Goal: Task Accomplishment & Management: Complete application form

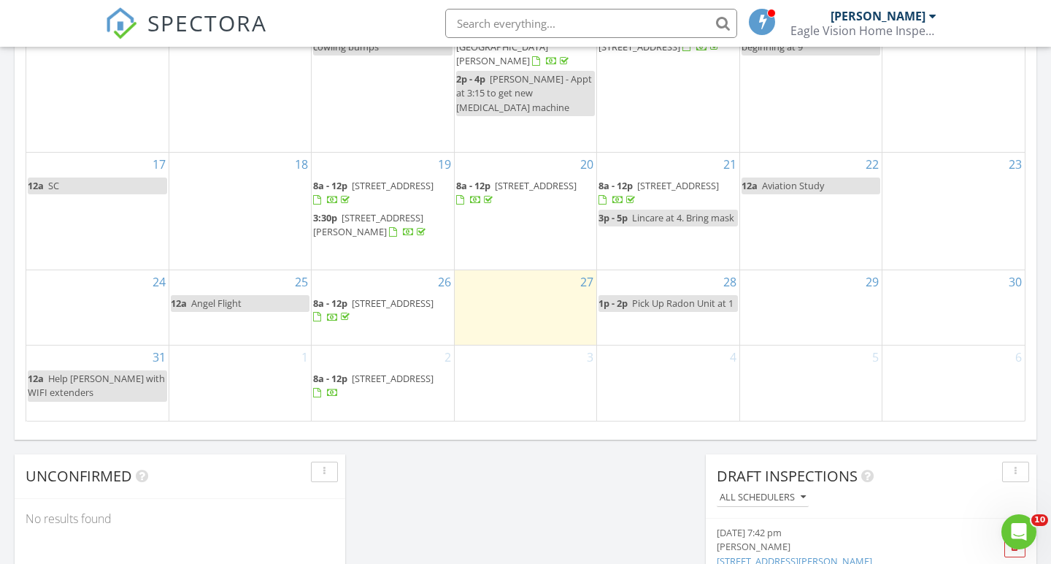
scroll to position [921, 0]
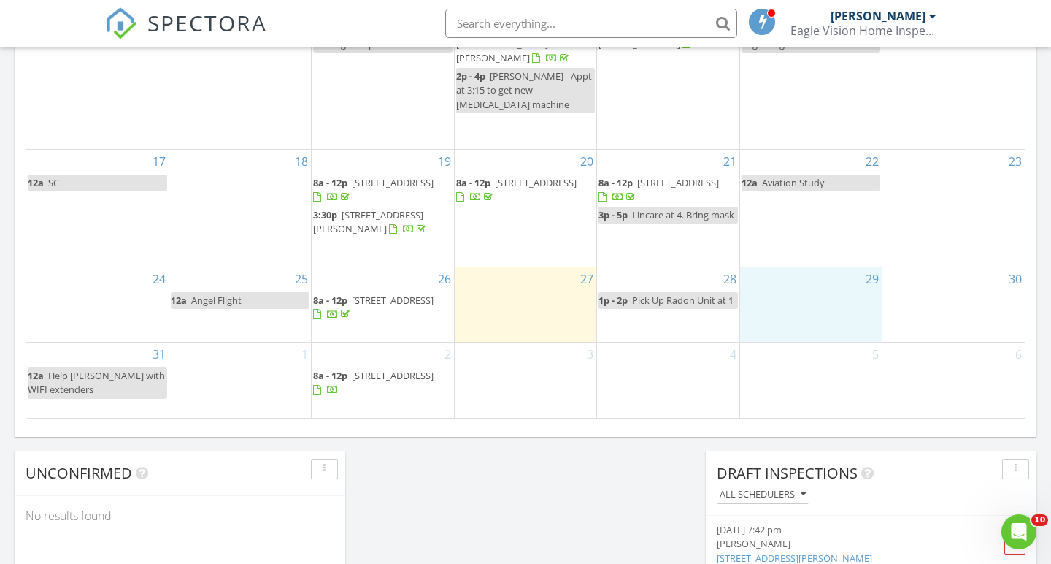
click at [812, 296] on div "29" at bounding box center [811, 304] width 142 height 75
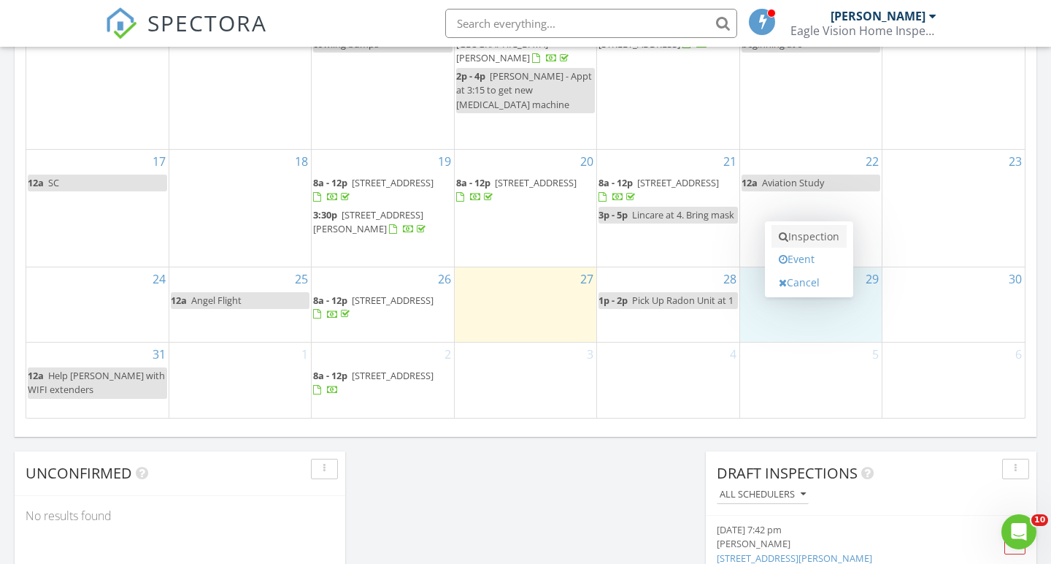
click at [806, 242] on link "Inspection" at bounding box center [809, 236] width 75 height 23
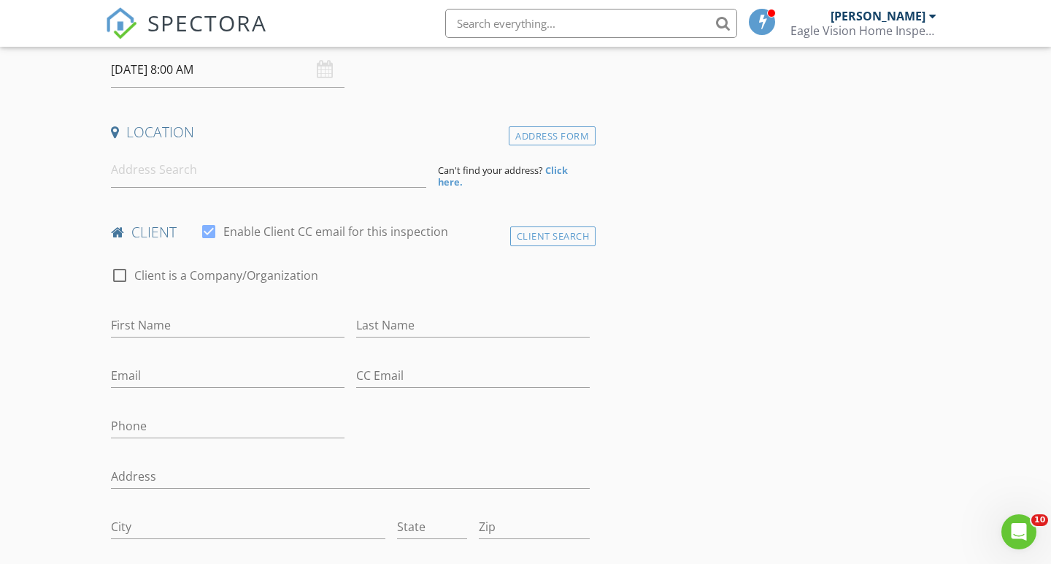
scroll to position [267, 0]
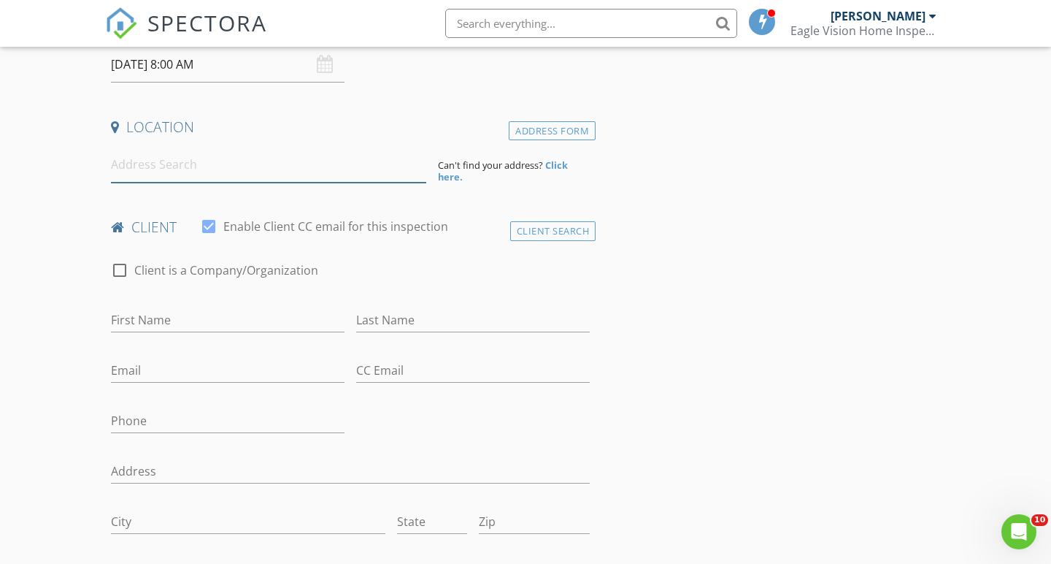
click at [208, 166] on input at bounding box center [268, 165] width 315 height 36
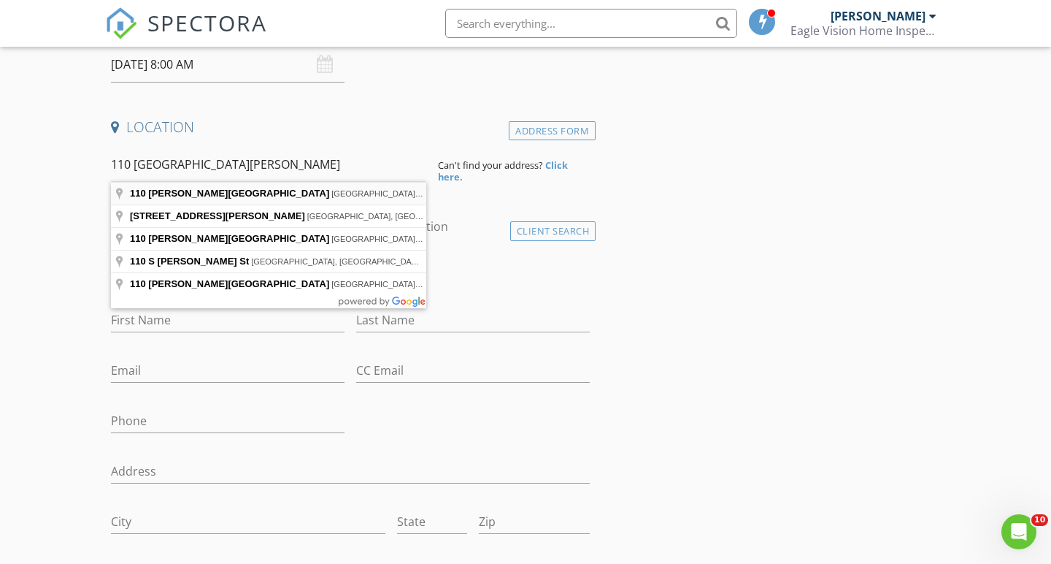
type input "110 Kilgore Street, Athens, TN, USA"
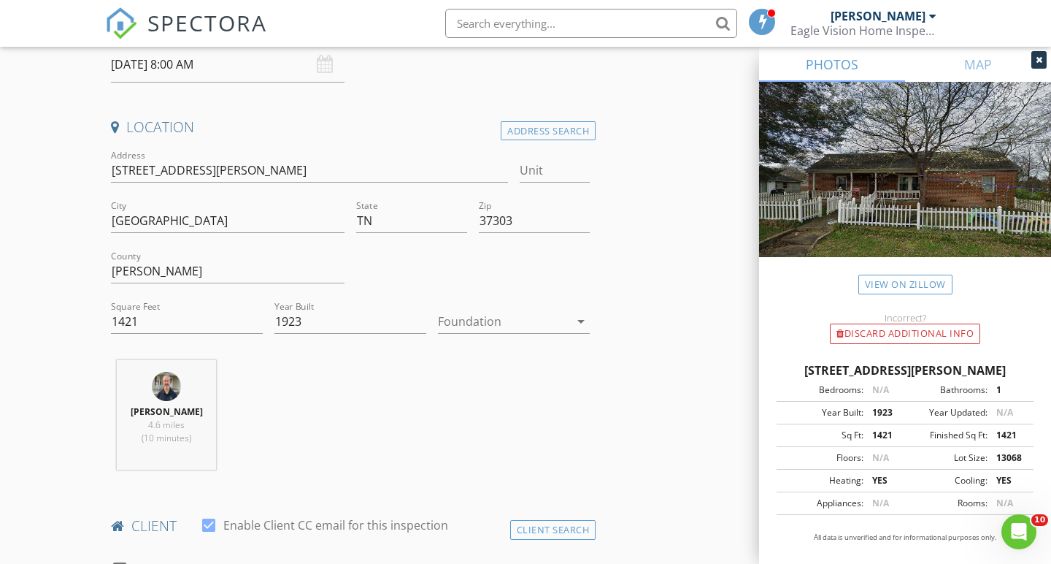
click at [485, 323] on div at bounding box center [503, 320] width 131 height 23
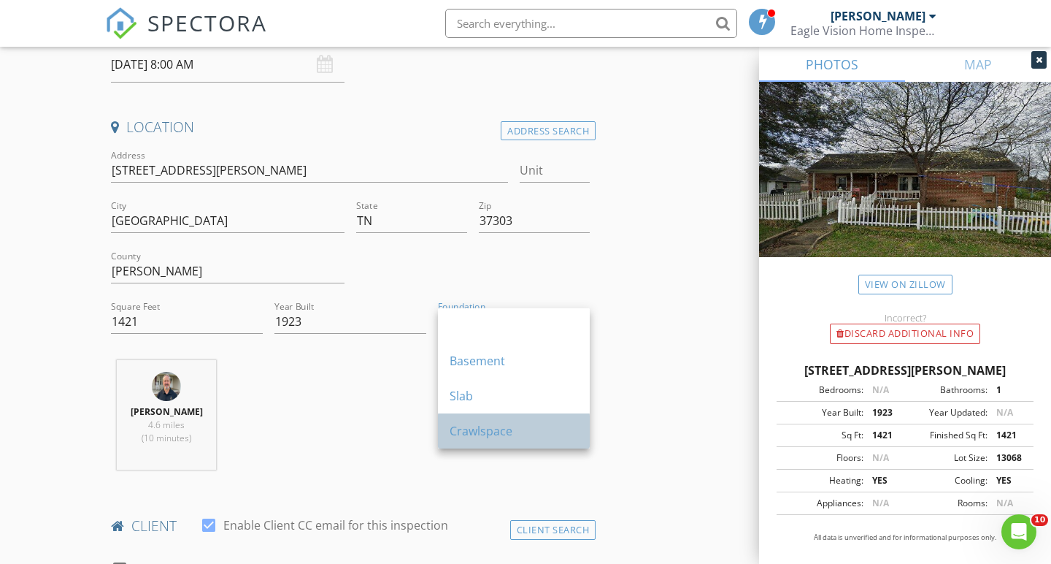
click at [479, 438] on div "Crawlspace" at bounding box center [514, 431] width 128 height 18
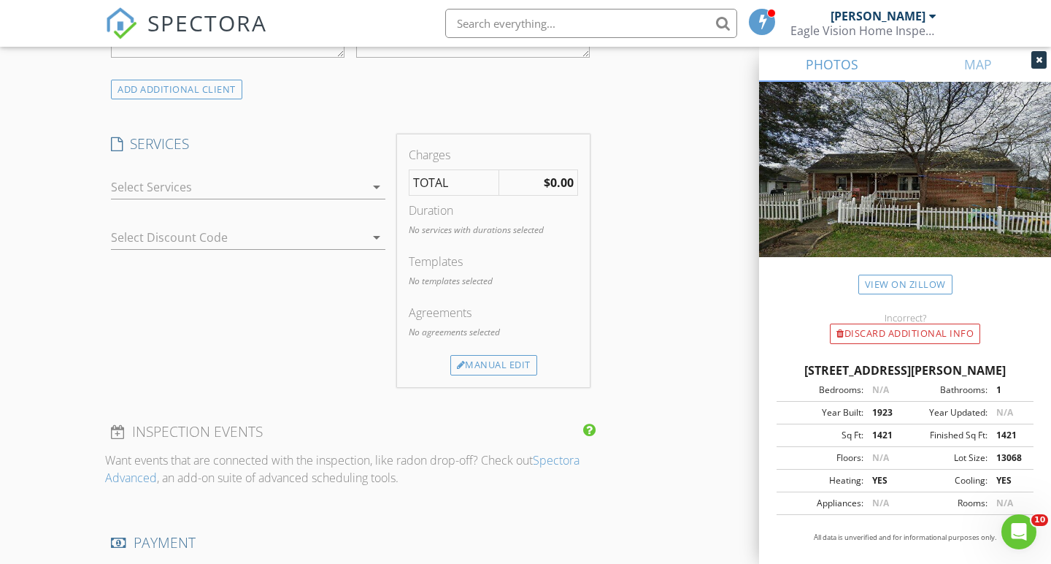
scroll to position [1149, 0]
click at [227, 182] on div at bounding box center [238, 185] width 254 height 23
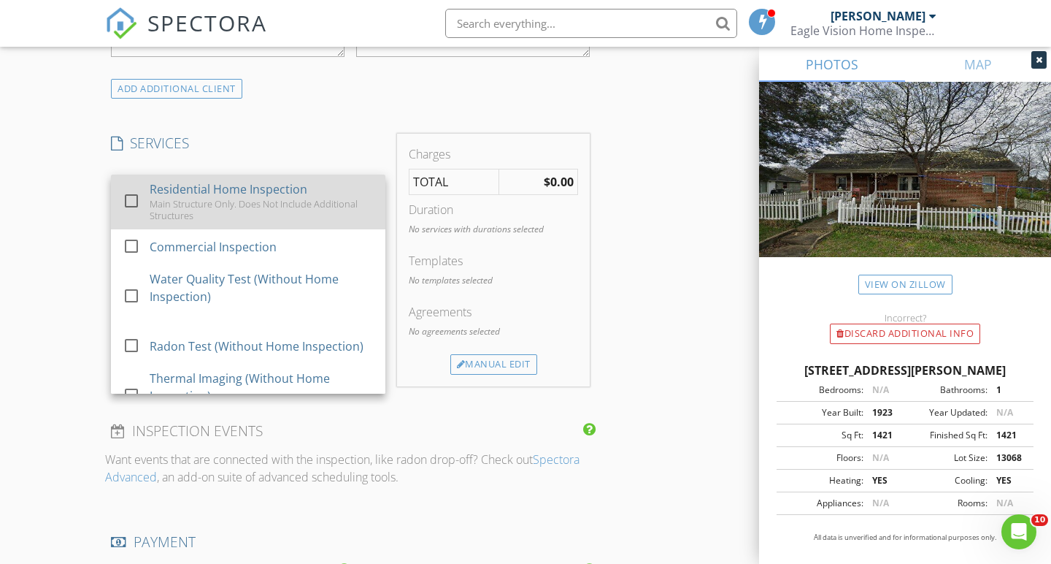
click at [134, 197] on div at bounding box center [131, 200] width 25 height 25
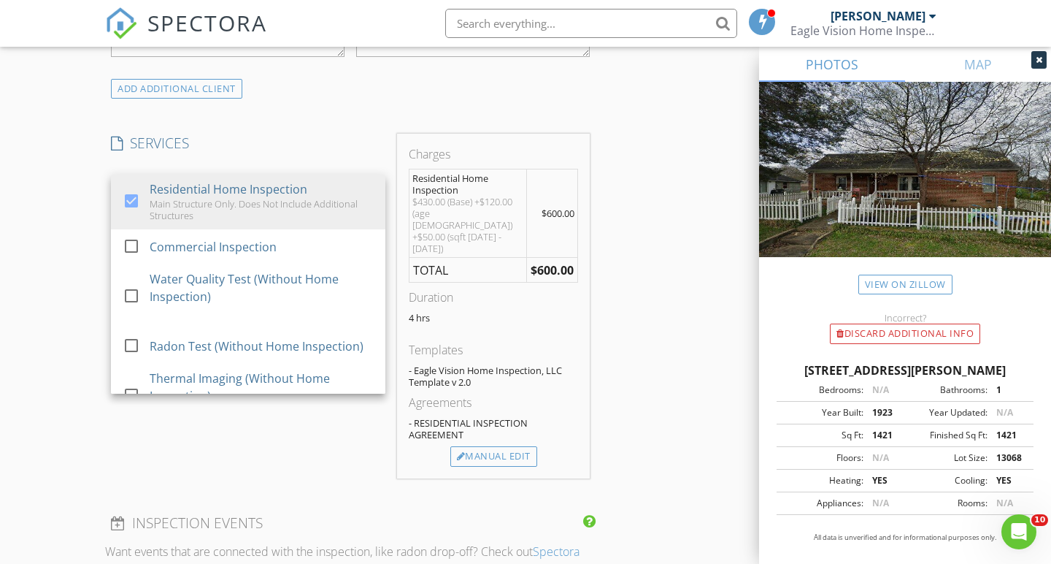
click at [56, 393] on div "New Inspection Click here to use the New Order Form INSPECTOR(S) check_box Bren…" at bounding box center [525, 257] width 1051 height 2642
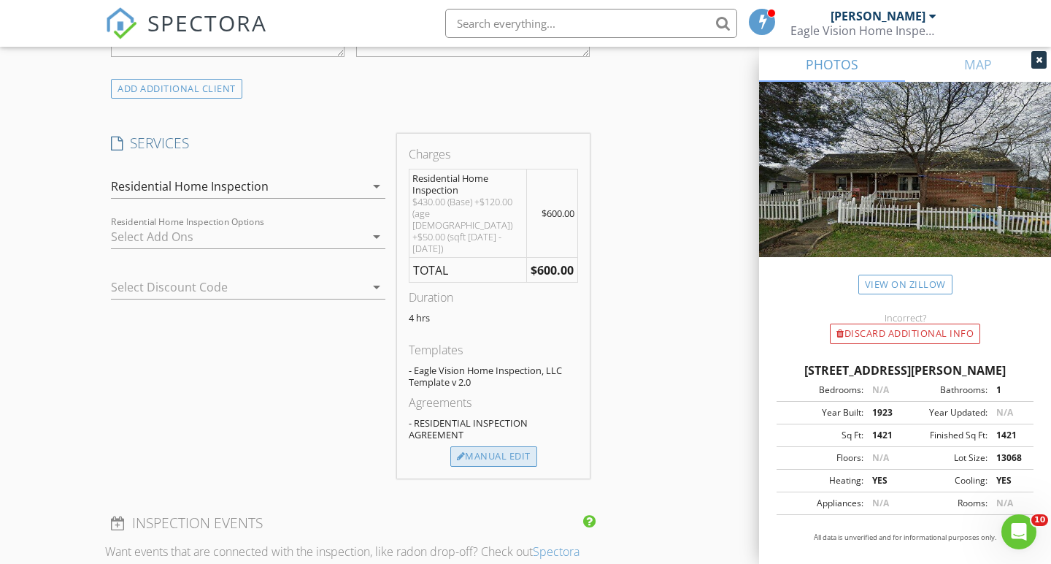
click at [491, 446] on div "Manual Edit" at bounding box center [493, 456] width 87 height 20
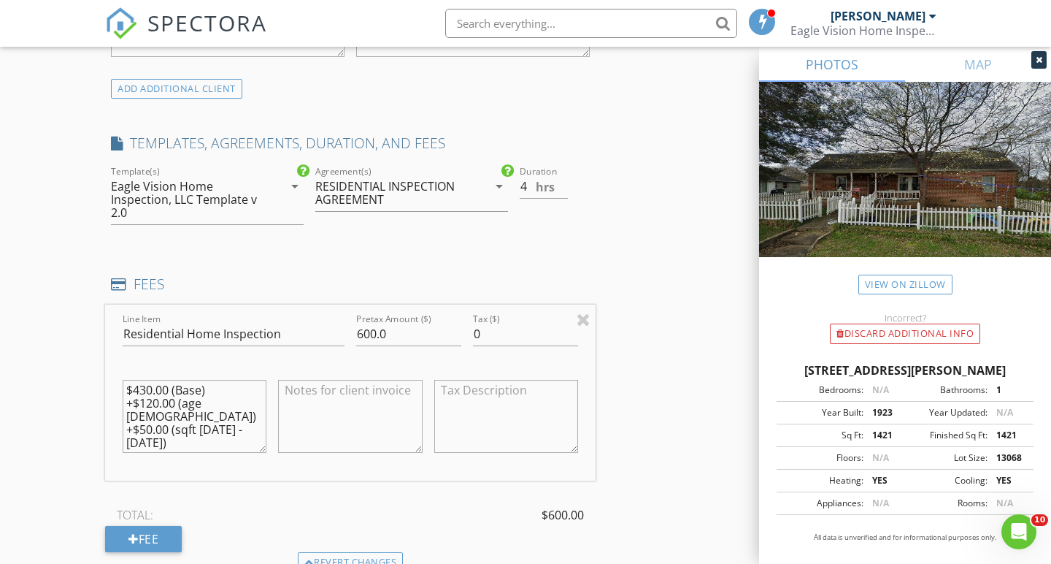
click at [300, 396] on textarea at bounding box center [350, 416] width 144 height 73
type textarea "$120 Discount"
drag, startPoint x: 377, startPoint y: 328, endPoint x: 346, endPoint y: 330, distance: 30.7
click at [346, 330] on div "Line Item Residential Home Inspection Pretax Amount ($) 600.0 Tax ($) 0 $430.00…" at bounding box center [350, 392] width 491 height 176
type input "480.0"
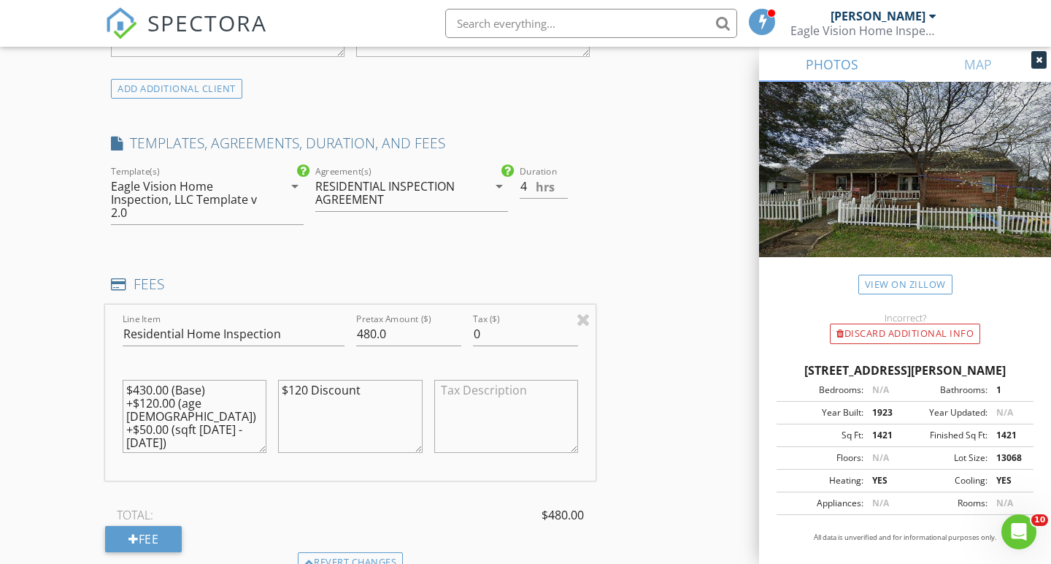
click at [50, 320] on div "New Inspection Click here to use the New Order Form INSPECTOR(S) check_box Bren…" at bounding box center [525, 303] width 1051 height 2735
click at [51, 373] on div "New Inspection Click here to use the New Order Form INSPECTOR(S) check_box Bren…" at bounding box center [525, 303] width 1051 height 2735
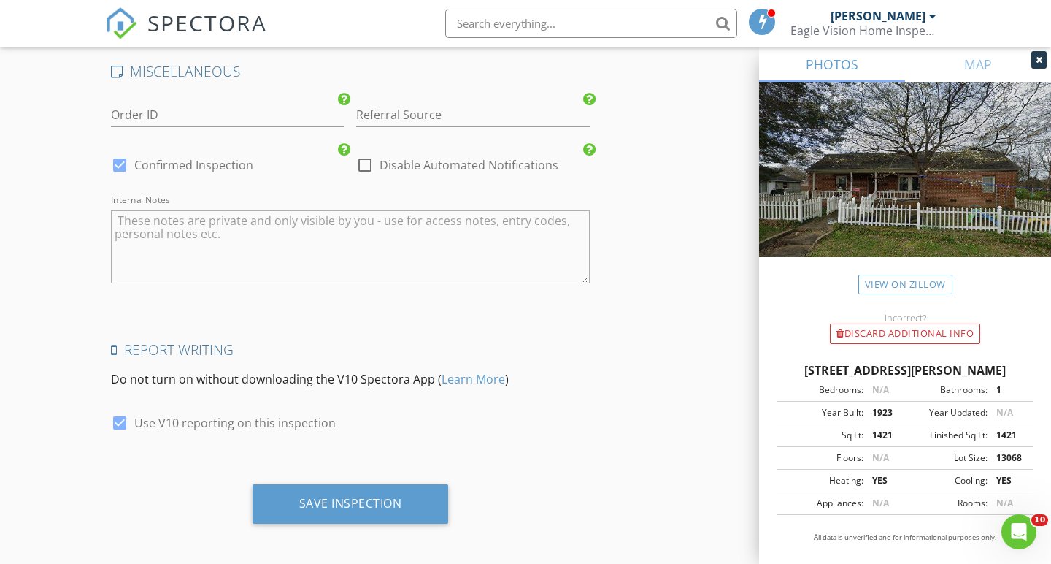
scroll to position [2250, 0]
click at [261, 231] on textarea "Internal Notes" at bounding box center [350, 248] width 479 height 73
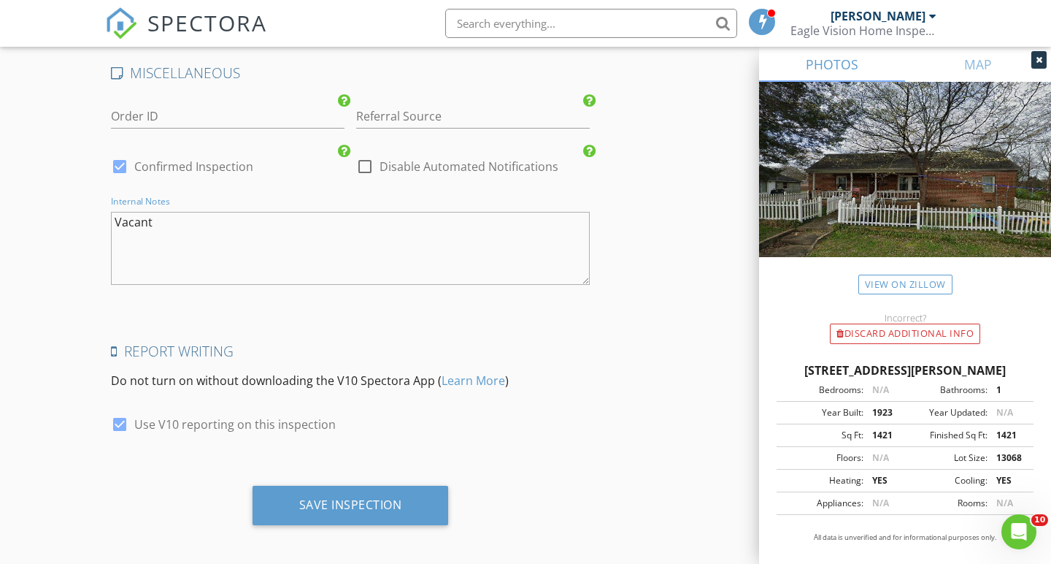
type textarea "Vacant"
click at [389, 107] on input "Referral Source" at bounding box center [473, 116] width 234 height 24
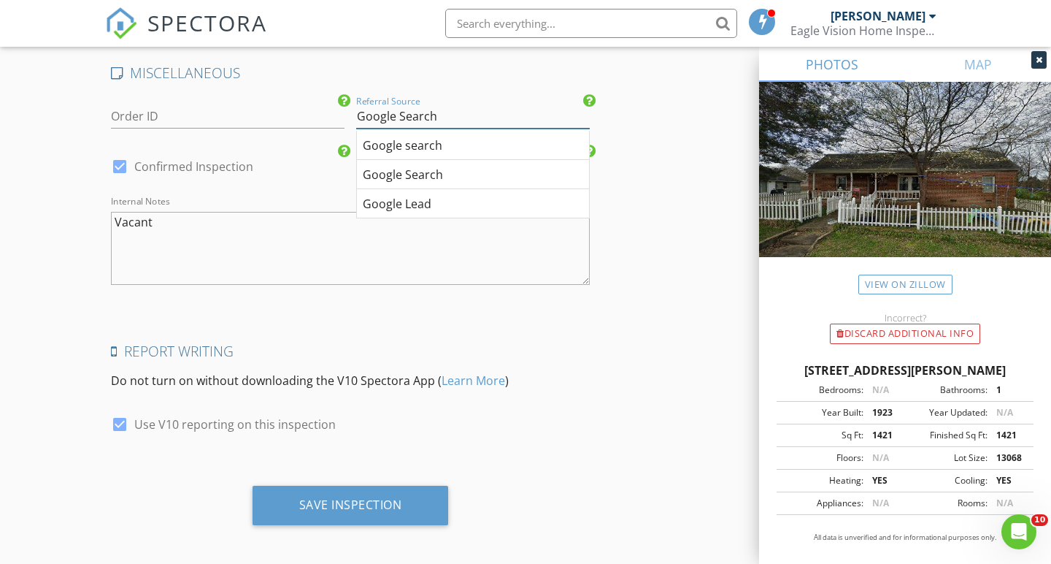
type input "Google Search"
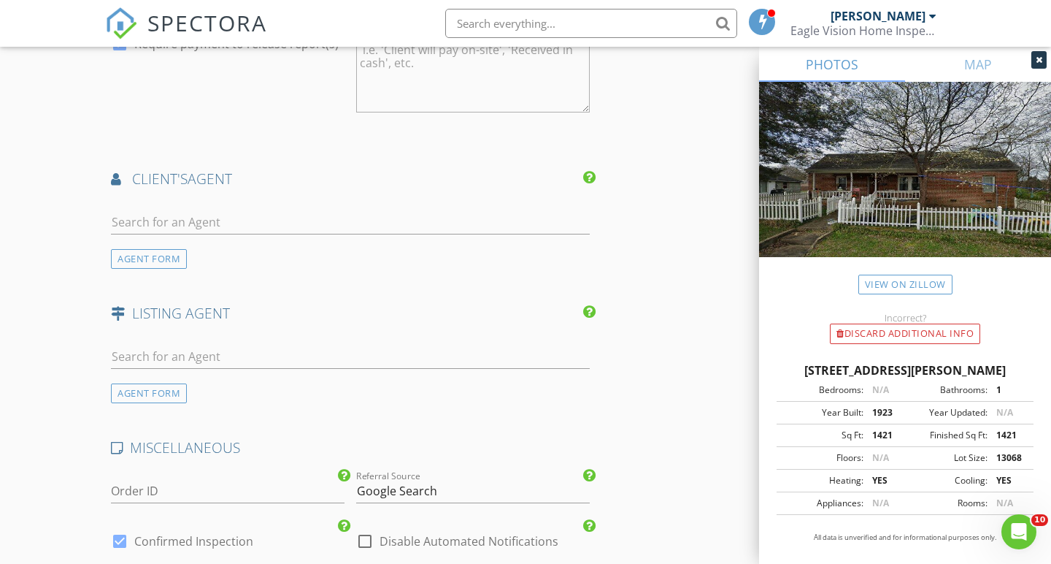
scroll to position [1876, 0]
click at [123, 257] on div "AGENT FORM" at bounding box center [149, 259] width 76 height 20
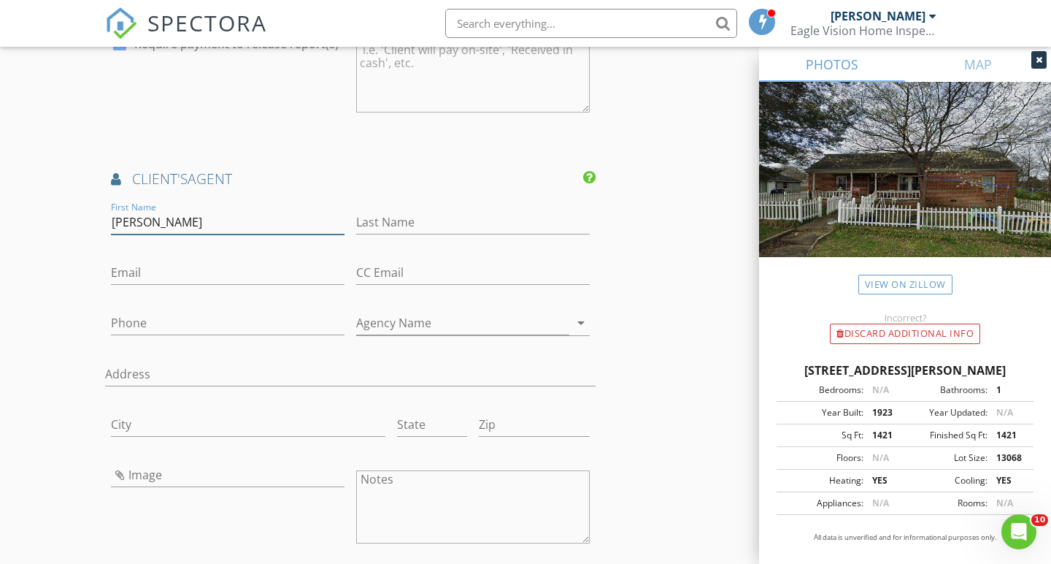
type input "Jennifer"
type input "Dixon"
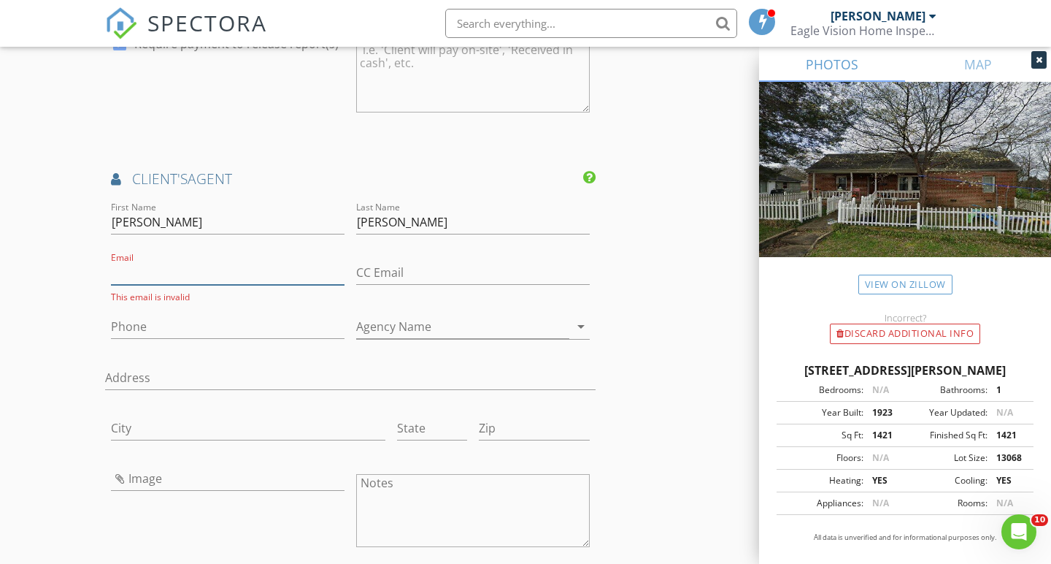
paste input "Jennifer@southeastrealestateinvestors.com"
type input "Jennifer@southeastrealestateinvestors.com"
type input "LPT"
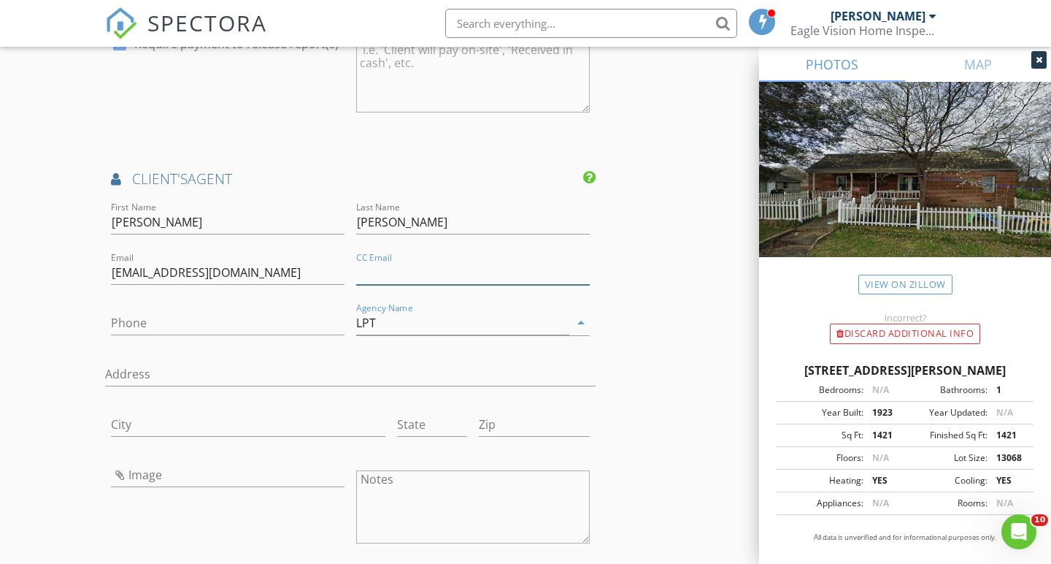
paste input "Natsellschatt@gmail.com"
type input "Natsellschatt@gmail.com"
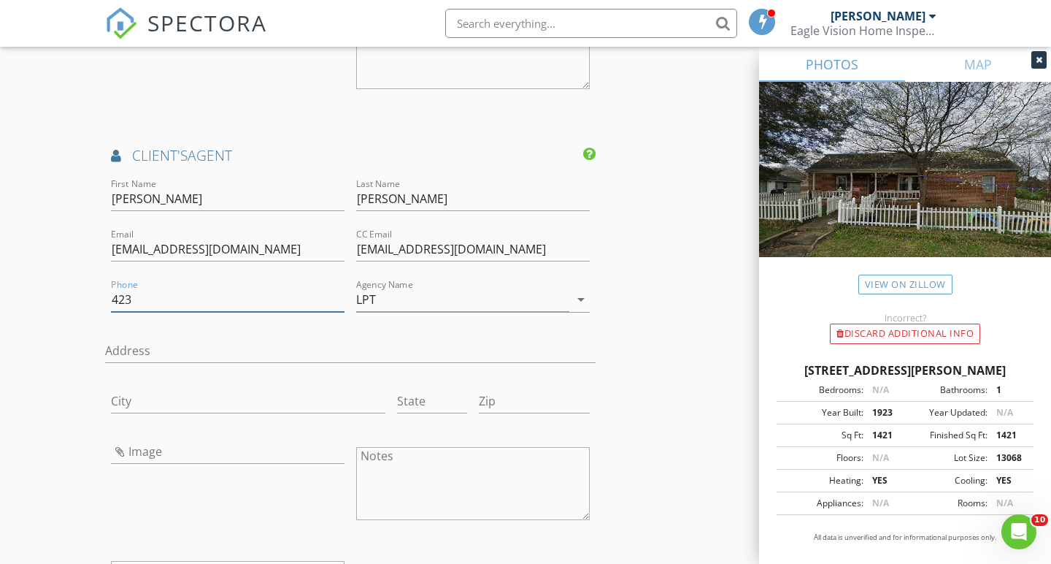
paste input "-240-3396"
type input "423-240-3396"
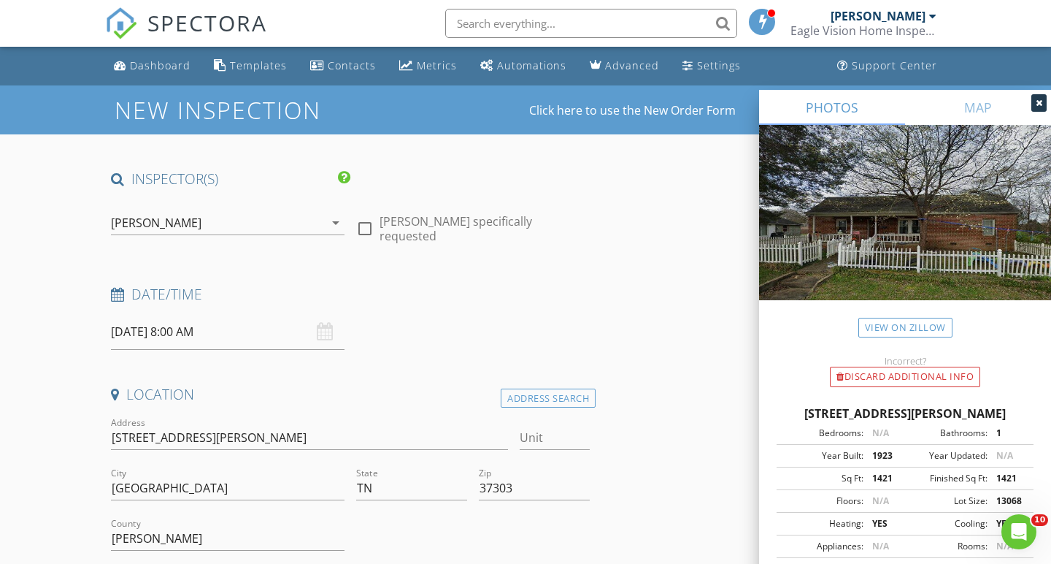
scroll to position [0, 0]
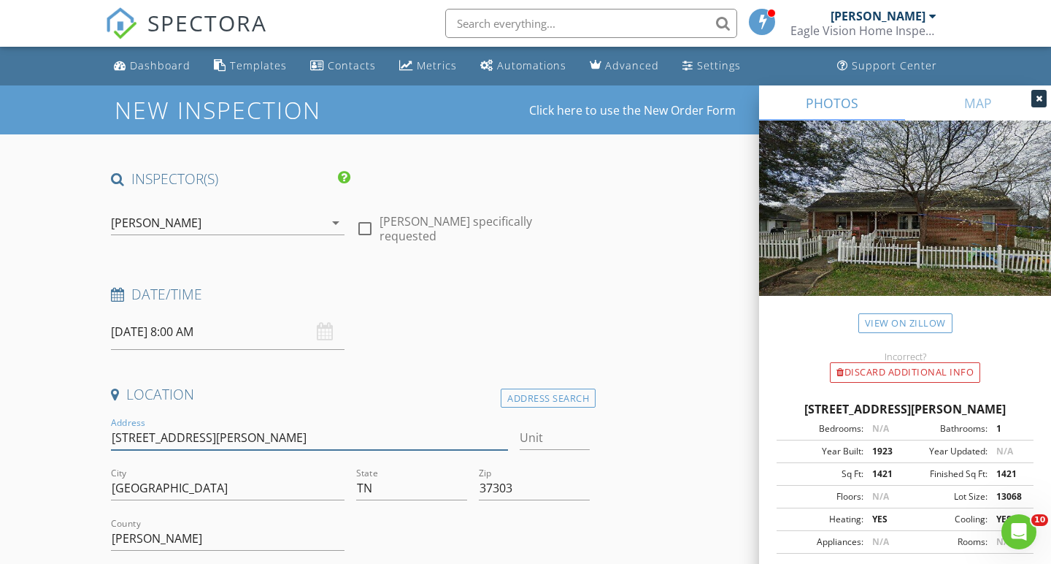
drag, startPoint x: 192, startPoint y: 437, endPoint x: 106, endPoint y: 432, distance: 86.3
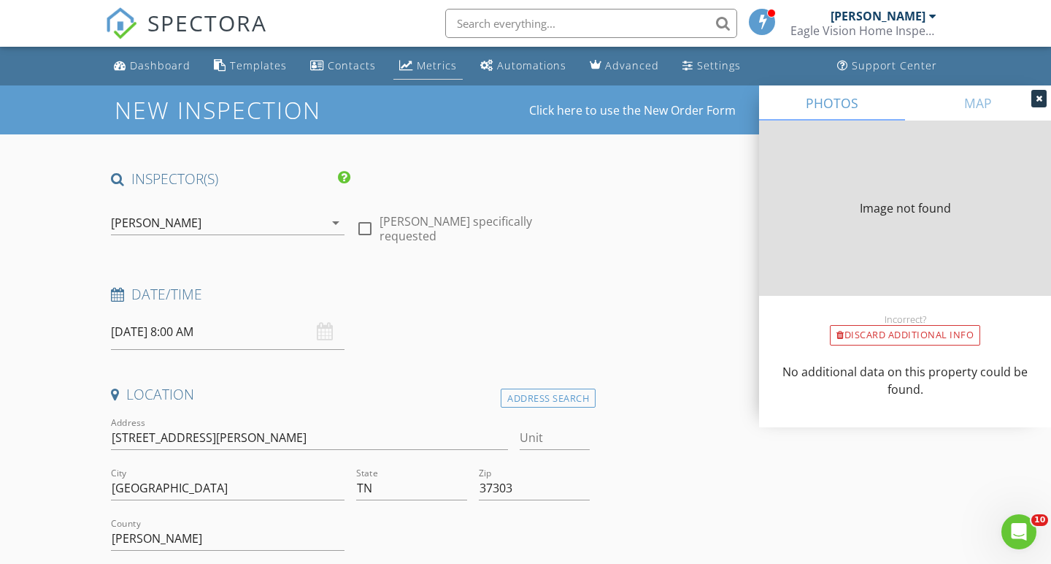
type input "1421"
type input "1923"
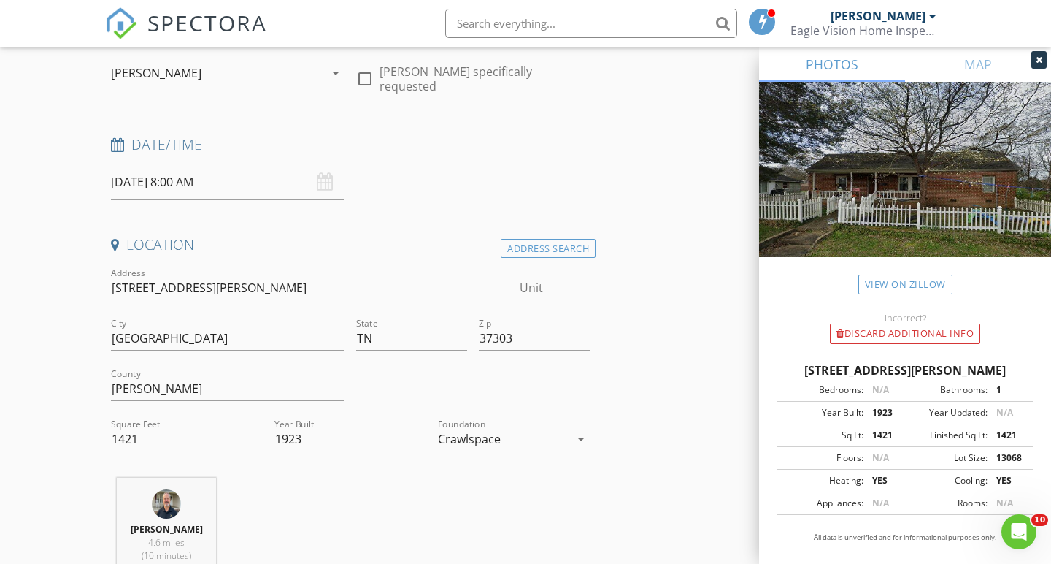
scroll to position [155, 0]
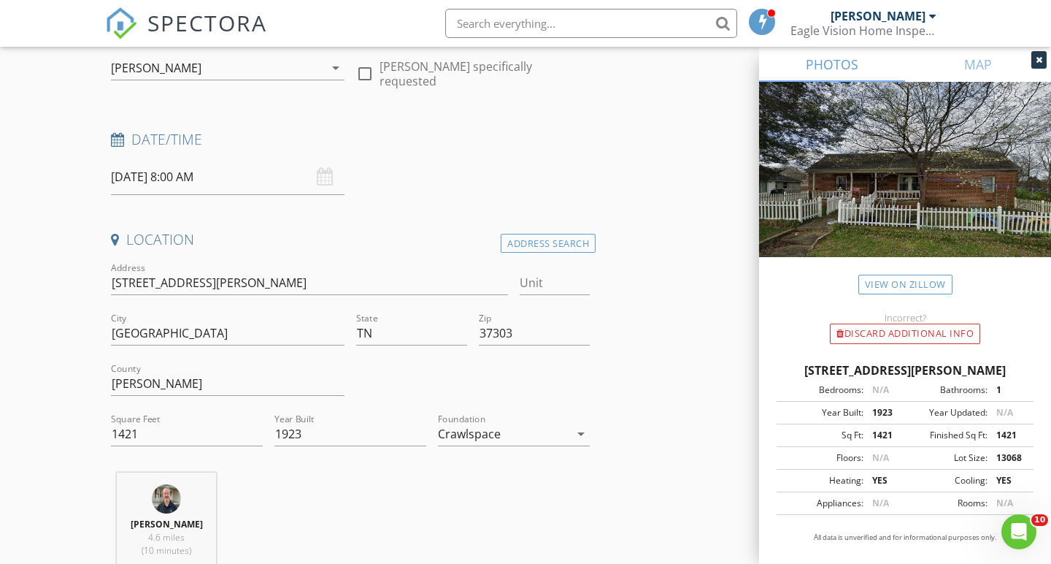
click at [534, 424] on div "Crawlspace" at bounding box center [503, 433] width 131 height 23
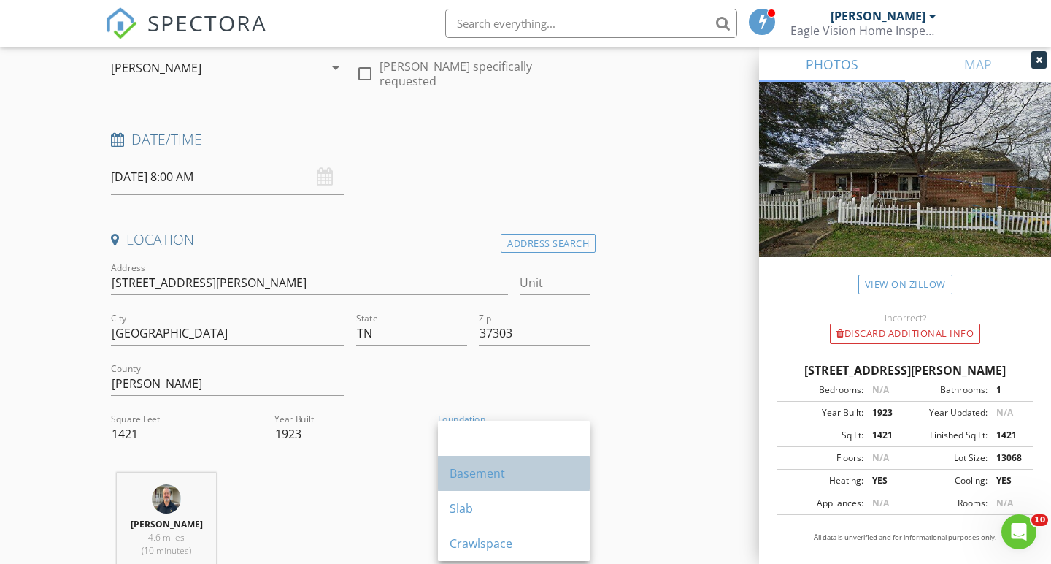
click at [495, 462] on div "Basement" at bounding box center [514, 472] width 128 height 35
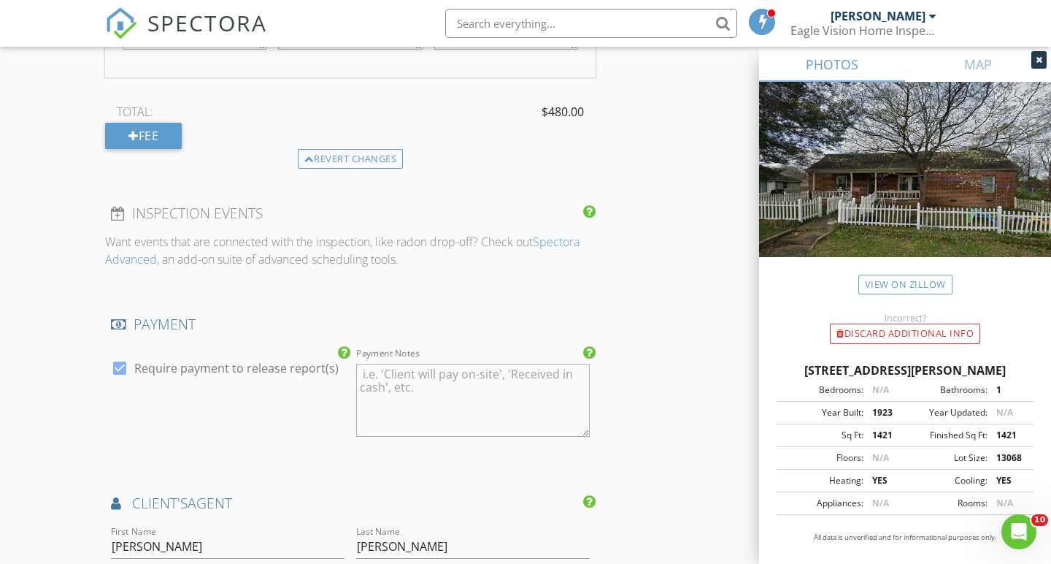
scroll to position [1554, 0]
click at [47, 197] on div "New Inspection Click here to use the New Order Form INSPECTOR(S) check_box Bren…" at bounding box center [525, 114] width 1051 height 3166
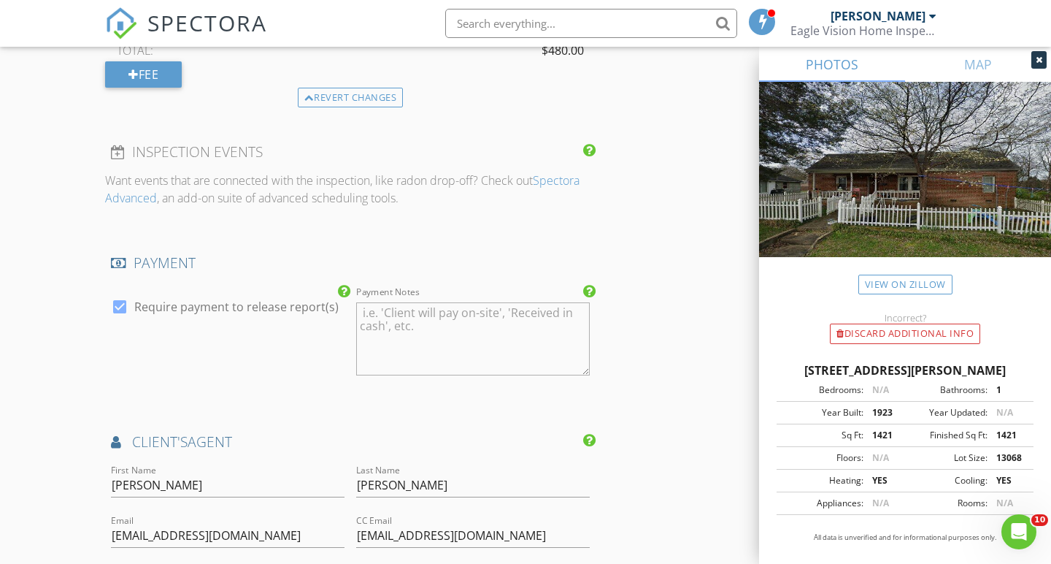
scroll to position [1601, 0]
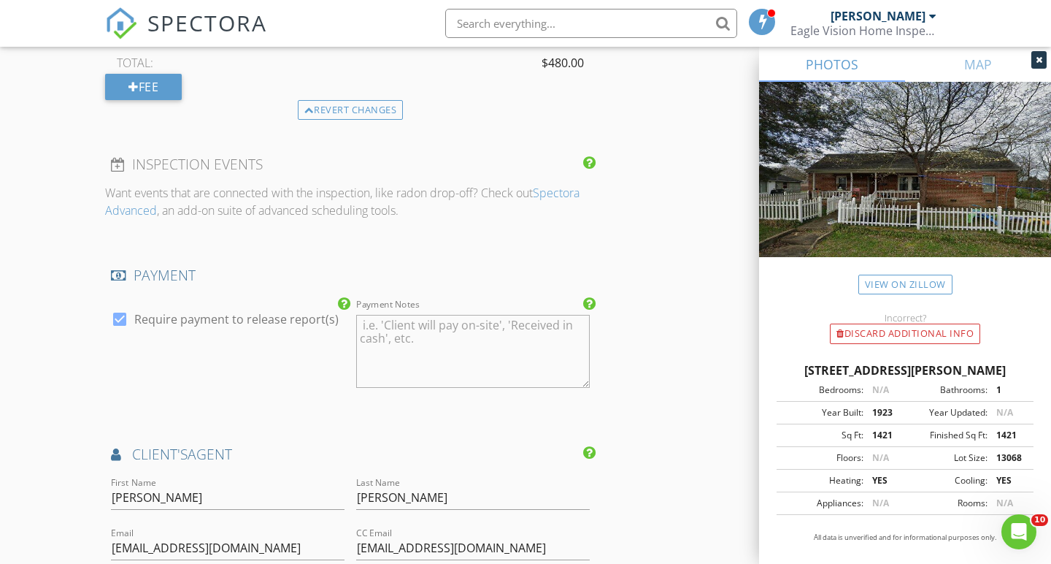
click at [46, 191] on div "New Inspection Click here to use the New Order Form INSPECTOR(S) check_box Bren…" at bounding box center [525, 68] width 1051 height 3166
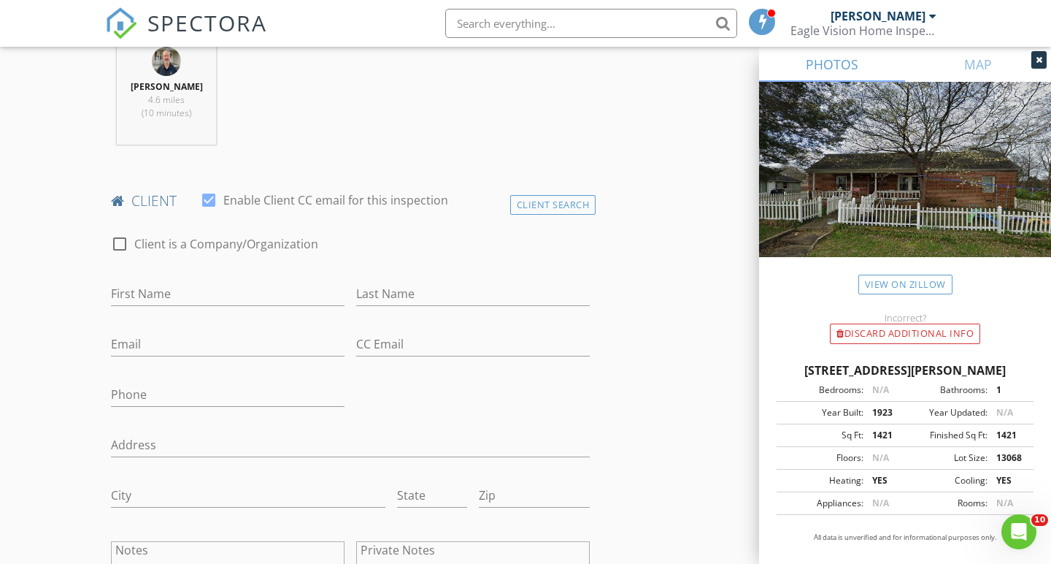
scroll to position [591, 0]
paste input "423-813-9789"
type input "423-813-9789"
paste input "doctortimeportal@gmail.com"
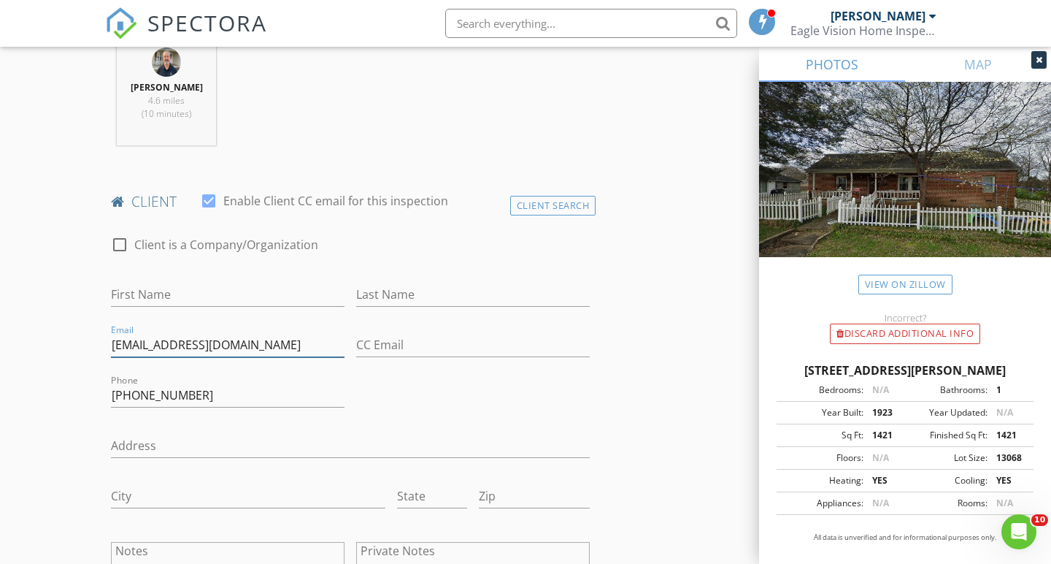
type input "doctortimeportal@gmail.com"
type input "Jacob"
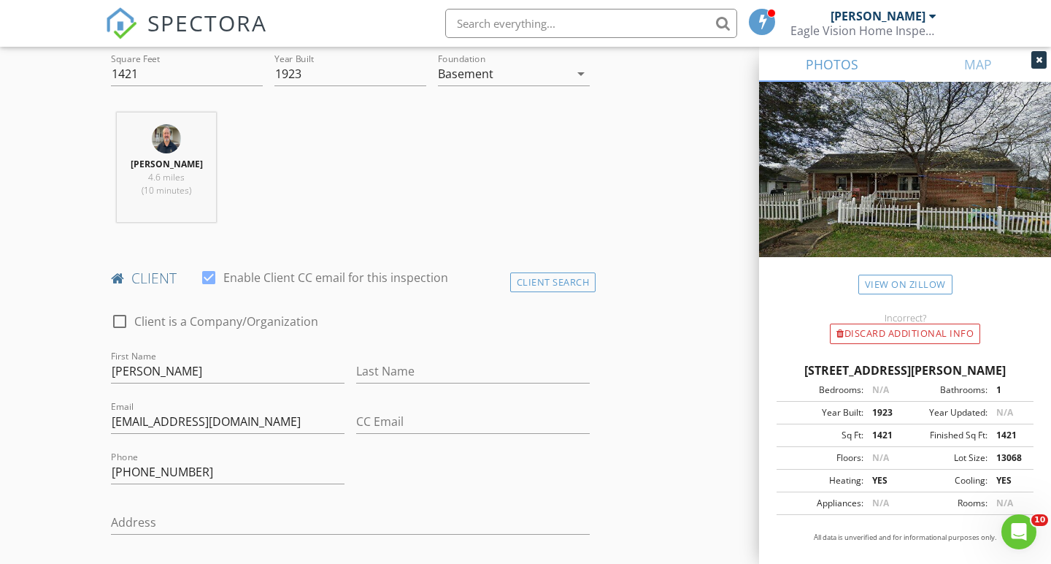
scroll to position [512, 0]
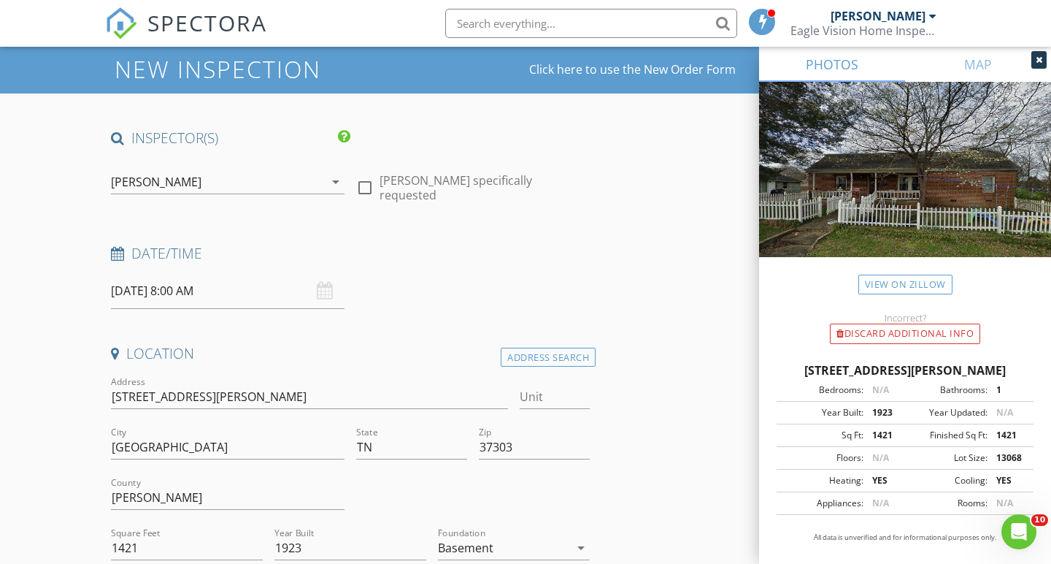
scroll to position [53, 0]
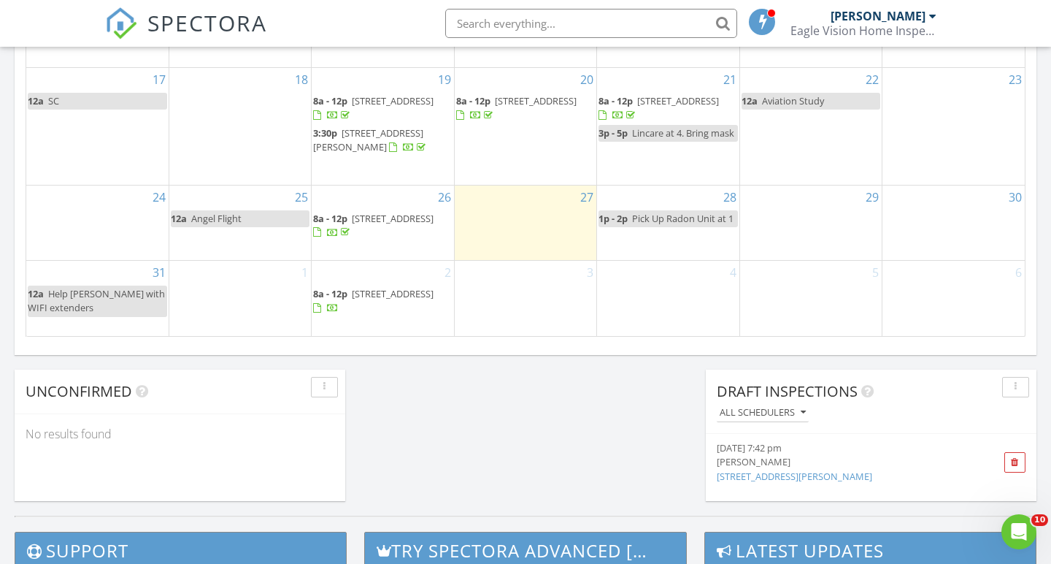
scroll to position [1007, 0]
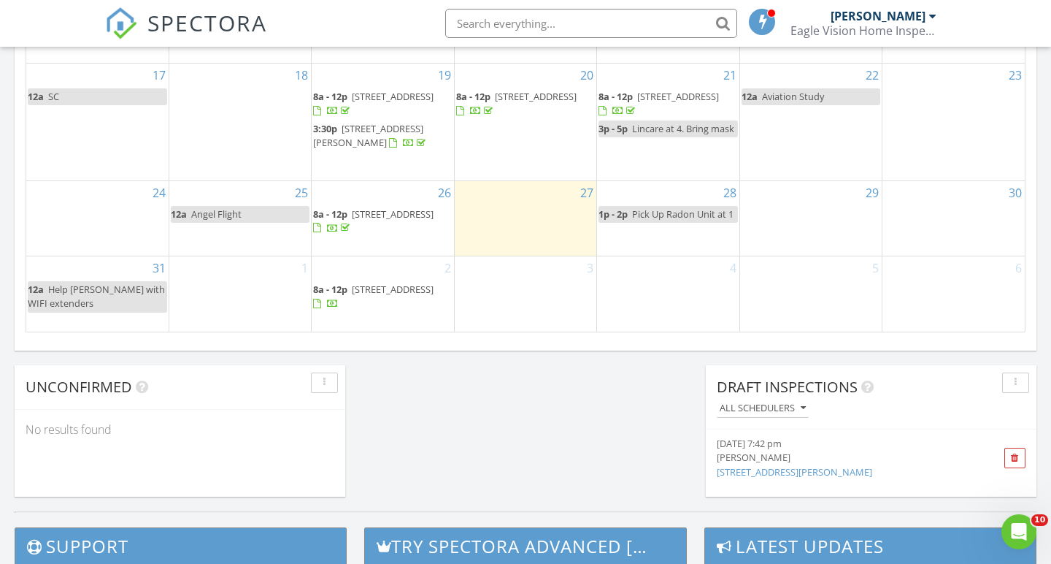
click at [807, 215] on div "29" at bounding box center [811, 218] width 142 height 75
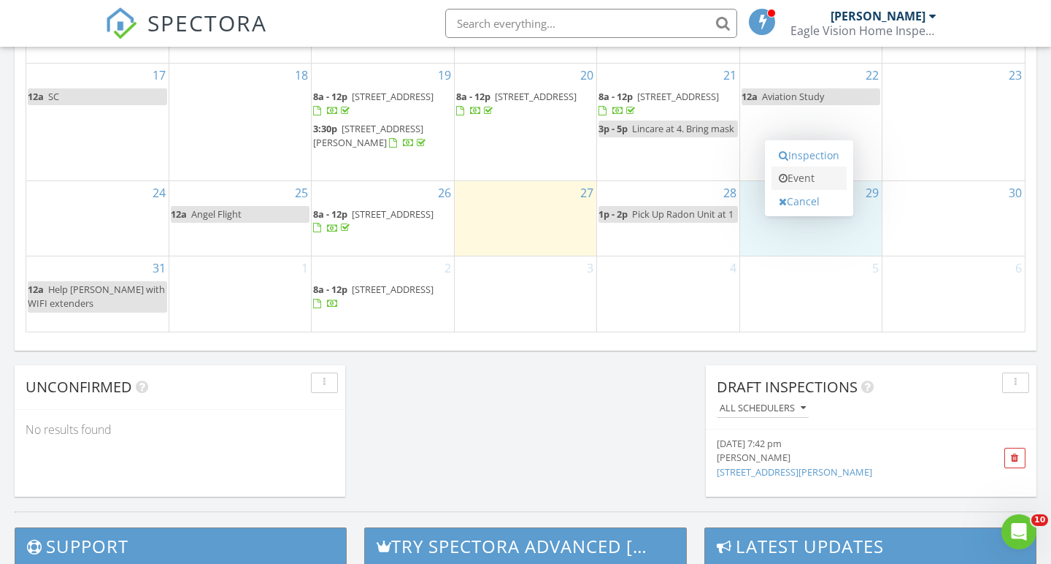
click at [813, 169] on link "Event" at bounding box center [809, 177] width 75 height 23
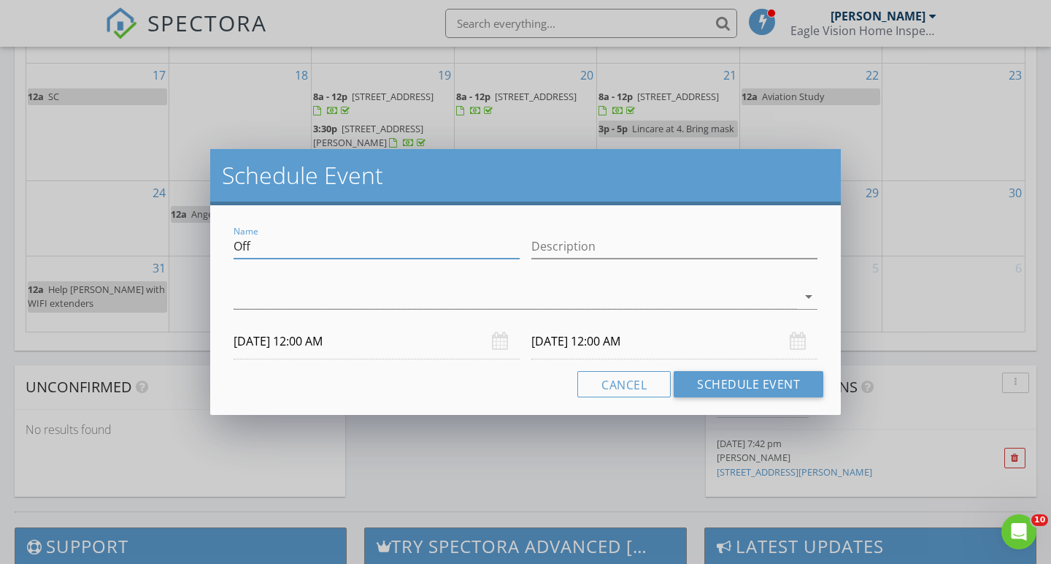
drag, startPoint x: 262, startPoint y: 244, endPoint x: 205, endPoint y: 244, distance: 56.9
click at [205, 244] on div "Schedule Event Name Off Description arrow_drop_down [DATE] 12:00 AM [DATE] 12:0…" at bounding box center [525, 282] width 1051 height 564
type input "hold"
click at [261, 285] on div at bounding box center [516, 297] width 564 height 24
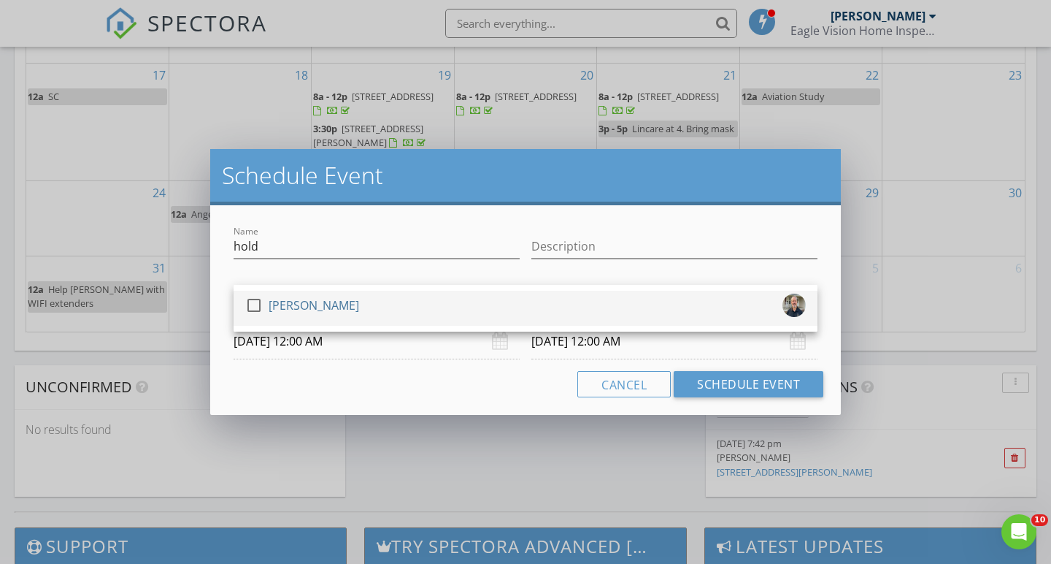
click at [250, 301] on div at bounding box center [254, 305] width 25 height 25
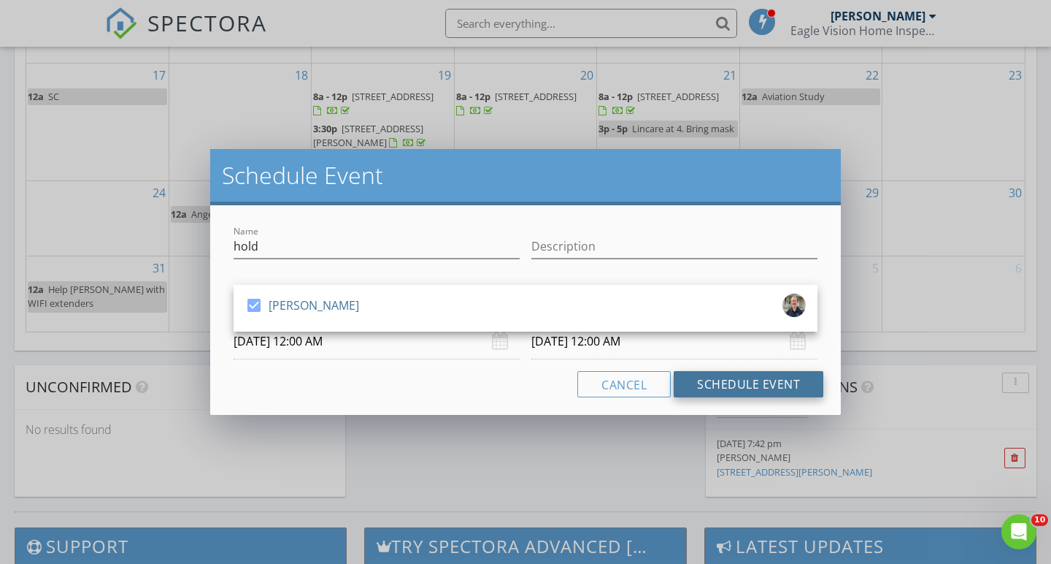
click at [772, 379] on button "Schedule Event" at bounding box center [749, 384] width 150 height 26
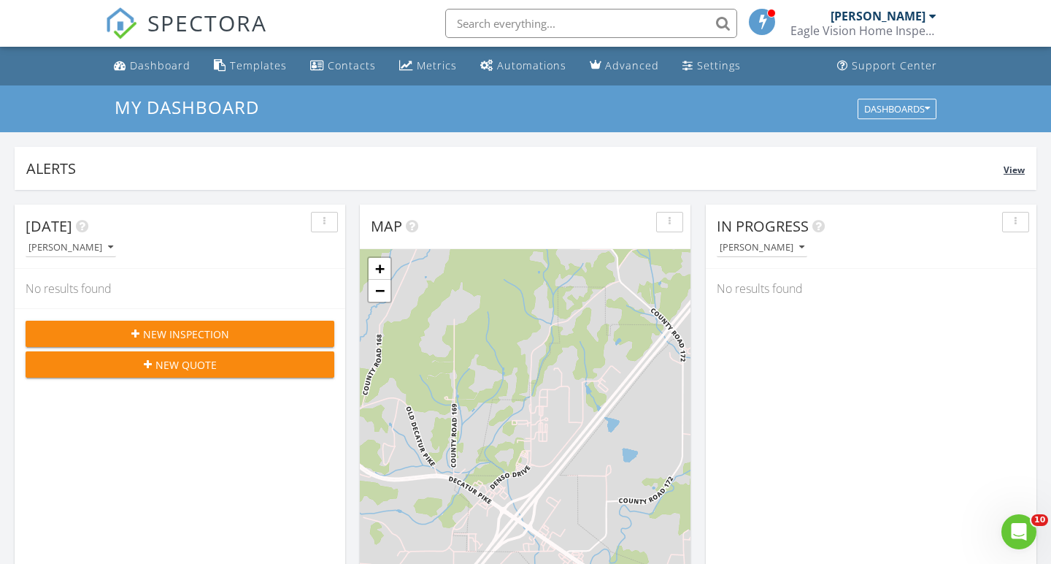
scroll to position [0, 0]
click at [431, 64] on div "Metrics" at bounding box center [437, 65] width 40 height 14
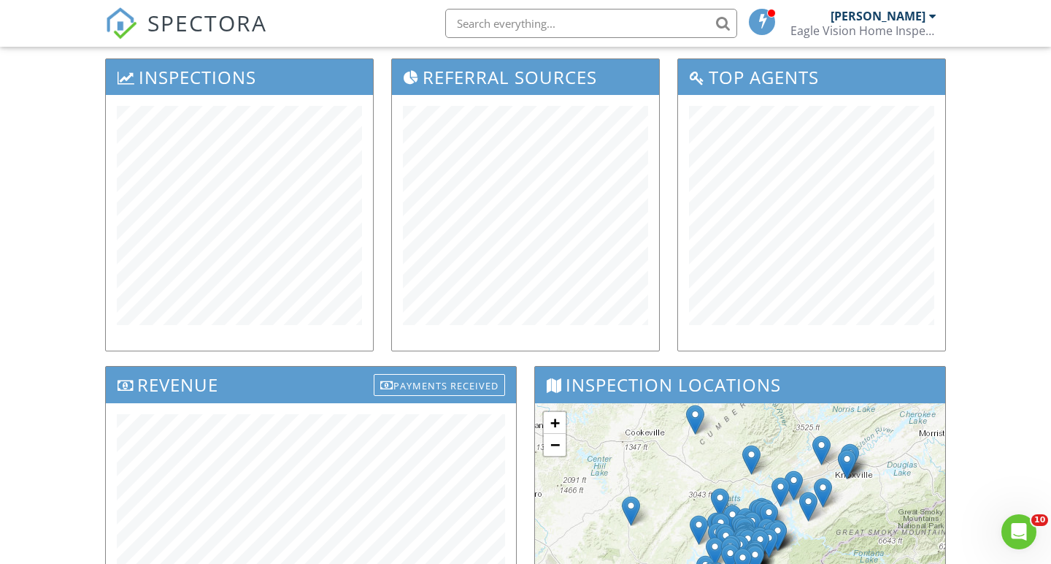
scroll to position [174, 0]
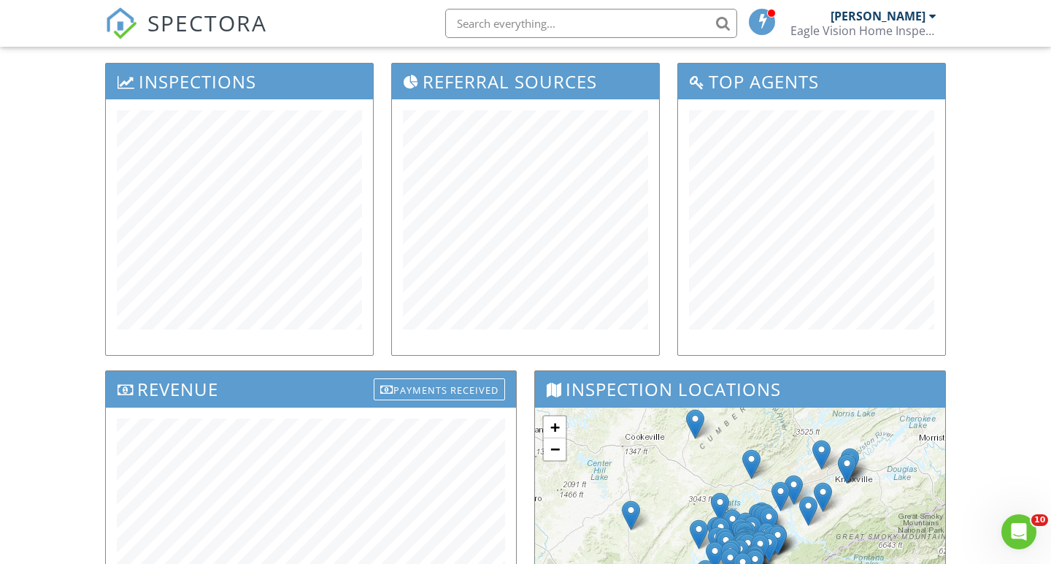
click at [53, 192] on div "Dashboard Templates Contacts Metrics Automations Advanced Settings Support Cent…" at bounding box center [525, 382] width 1051 height 1021
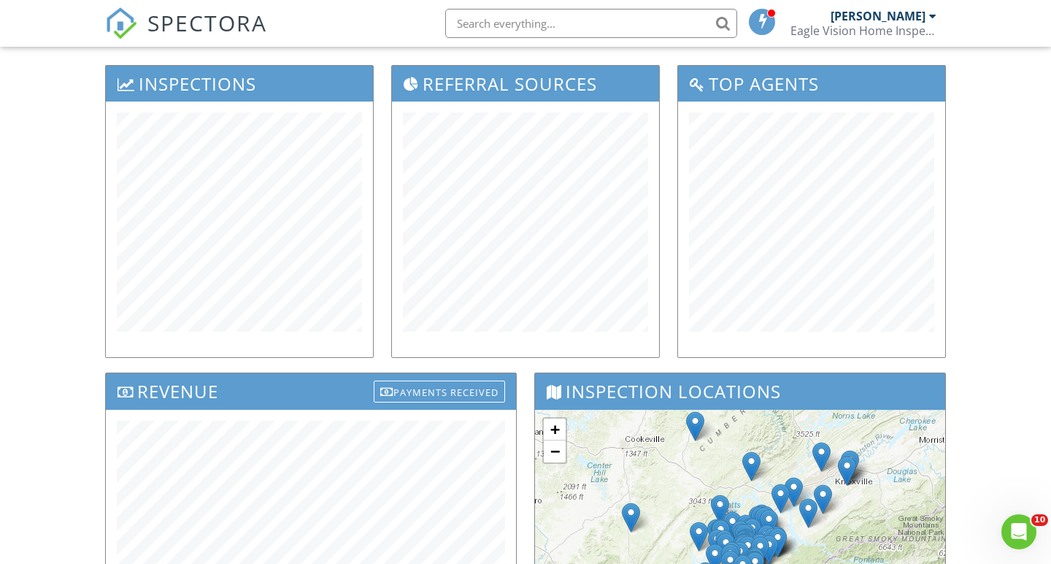
scroll to position [172, 0]
click at [53, 192] on div "Dashboard Templates Contacts Metrics Automations Advanced Settings Support Cent…" at bounding box center [525, 385] width 1051 height 1021
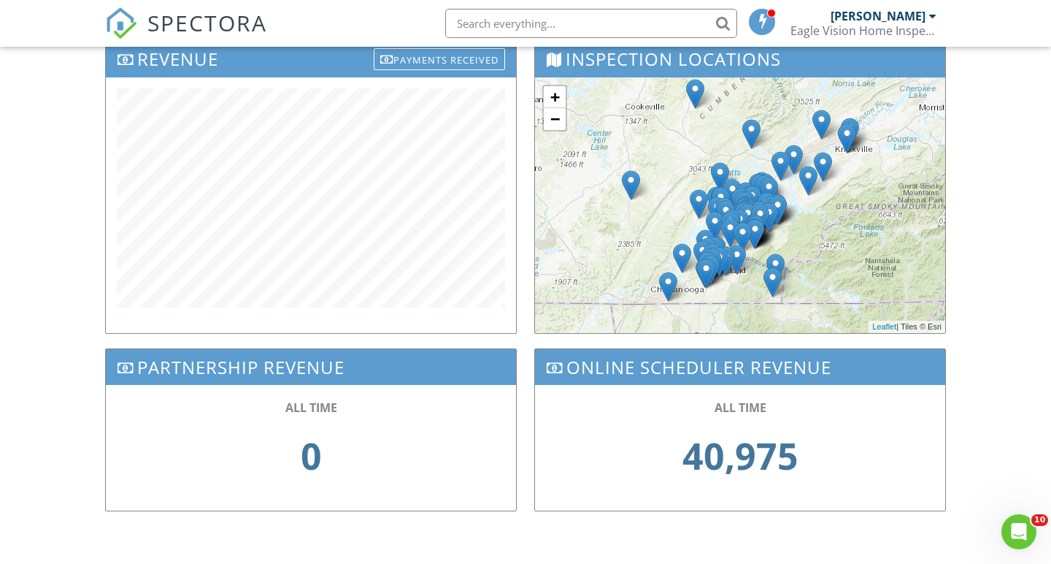
scroll to position [504, 0]
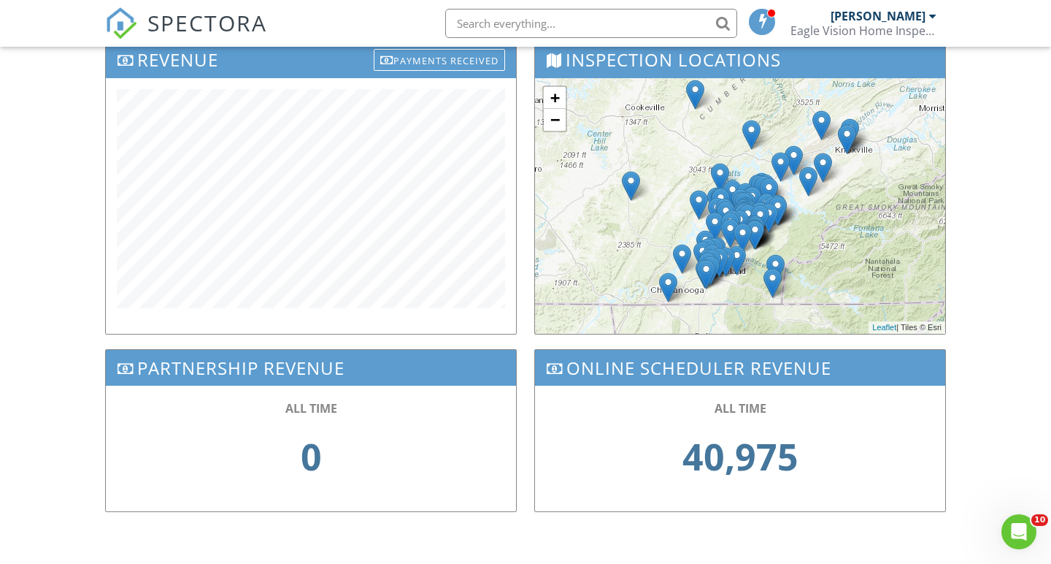
click at [53, 361] on div "Dashboard Templates Contacts Metrics Automations Advanced Settings Support Cent…" at bounding box center [525, 53] width 1051 height 1021
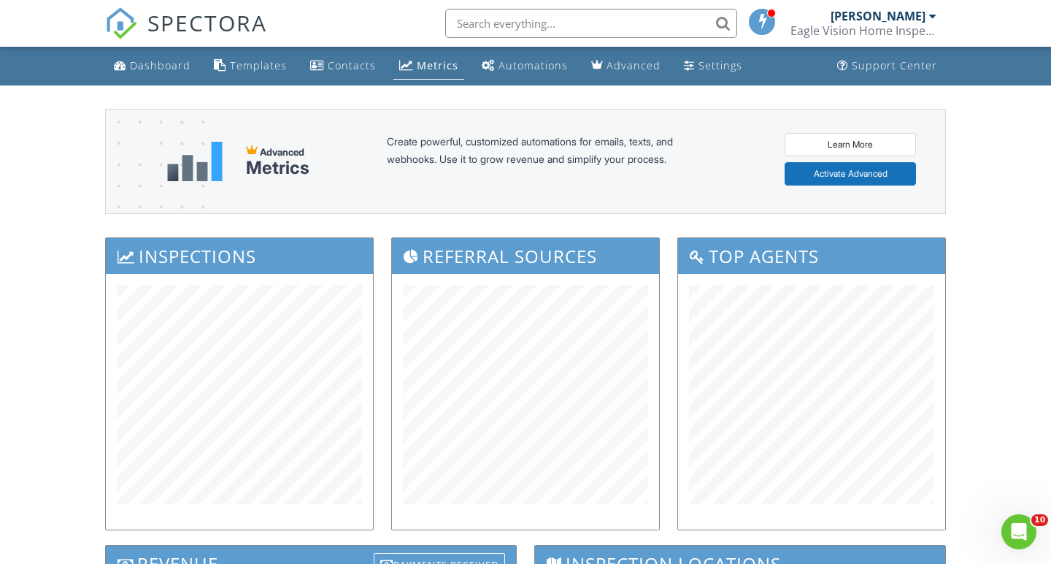
scroll to position [0, 0]
